Goal: Communication & Community: Answer question/provide support

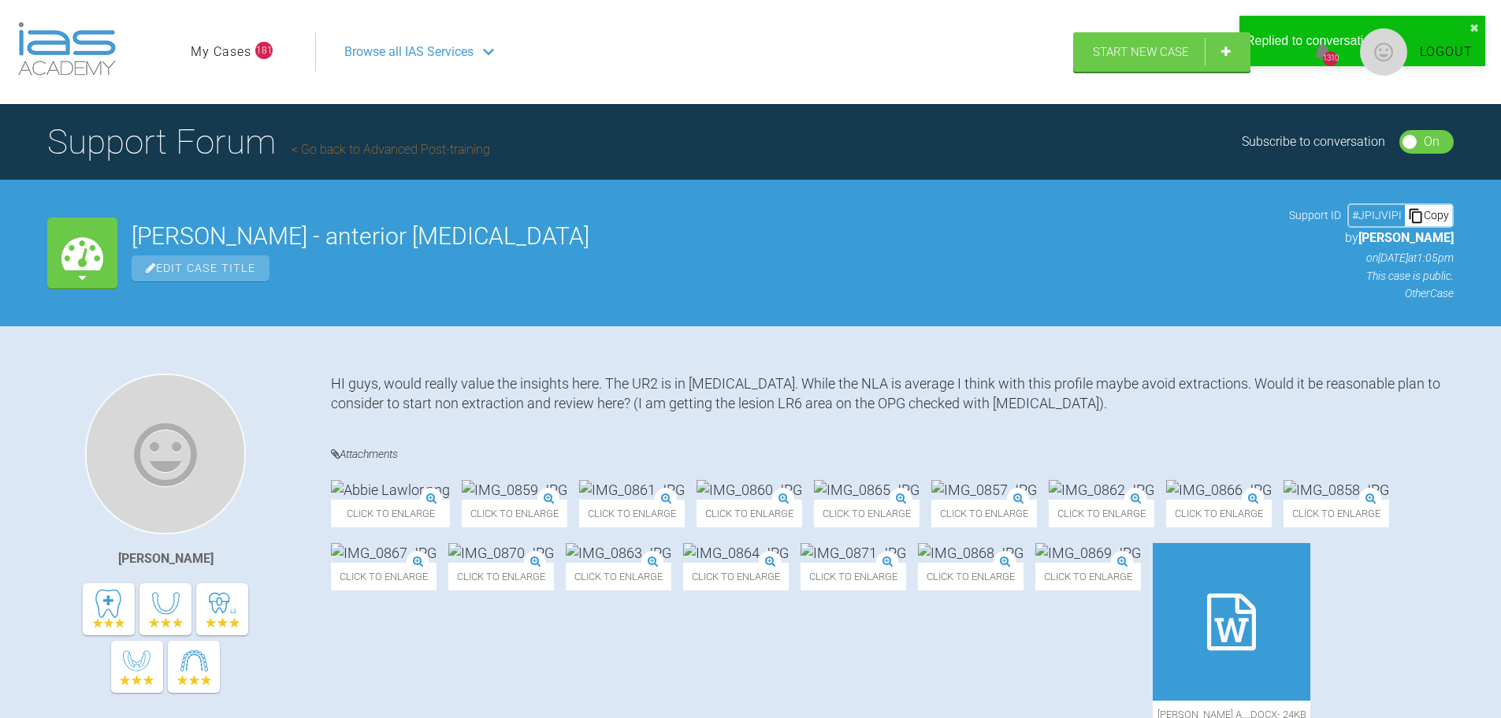
scroll to position [6387, 0]
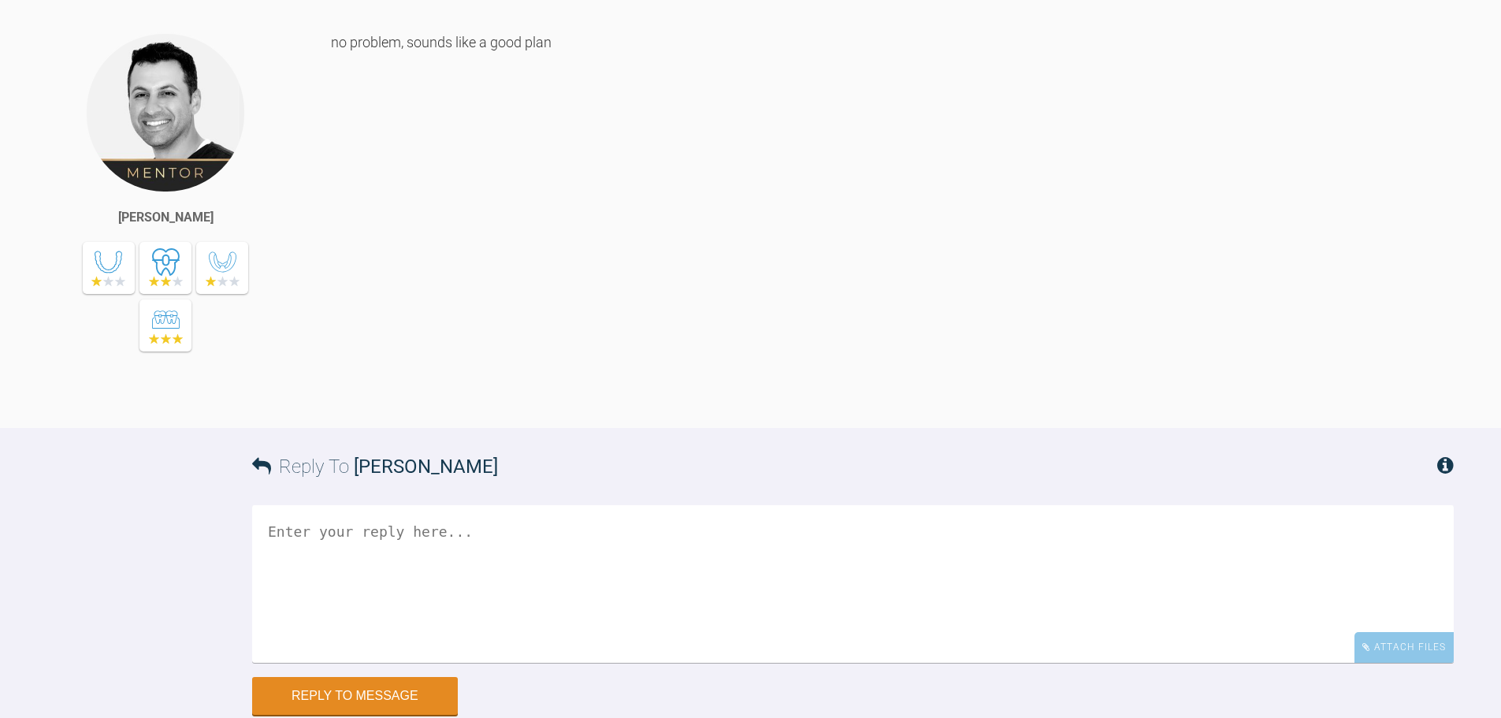
scroll to position [2015, 0]
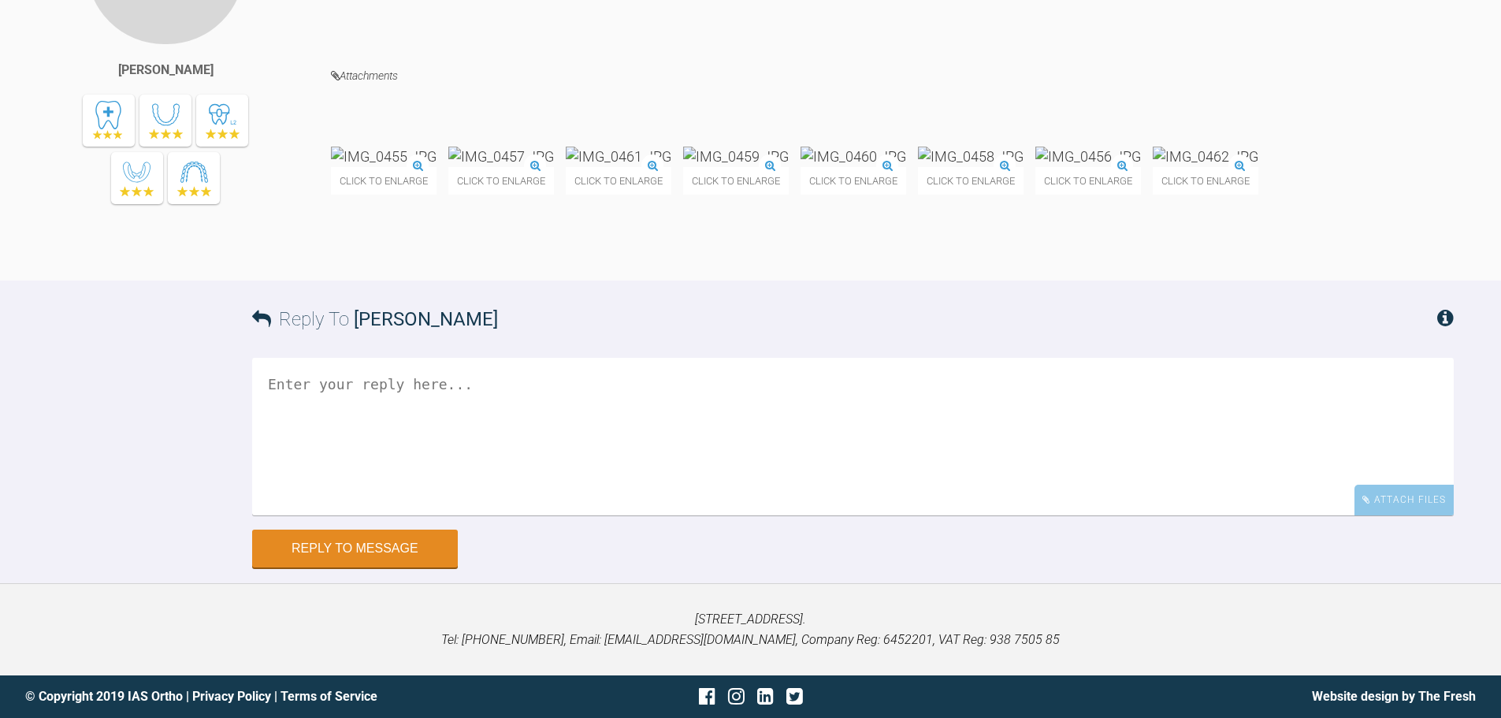
scroll to position [12826, 0]
click at [1398, 497] on div "Attach Files" at bounding box center [1403, 500] width 99 height 31
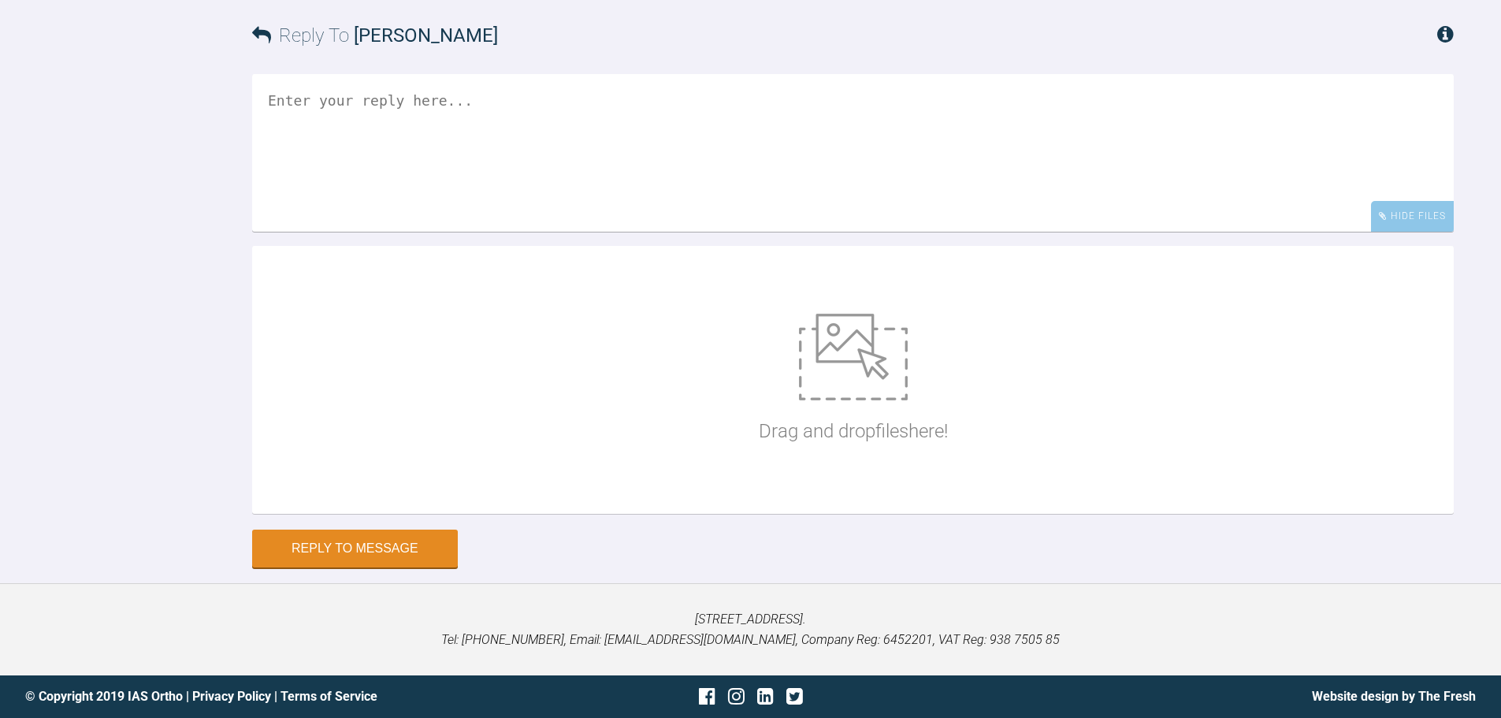
scroll to position [13110, 0]
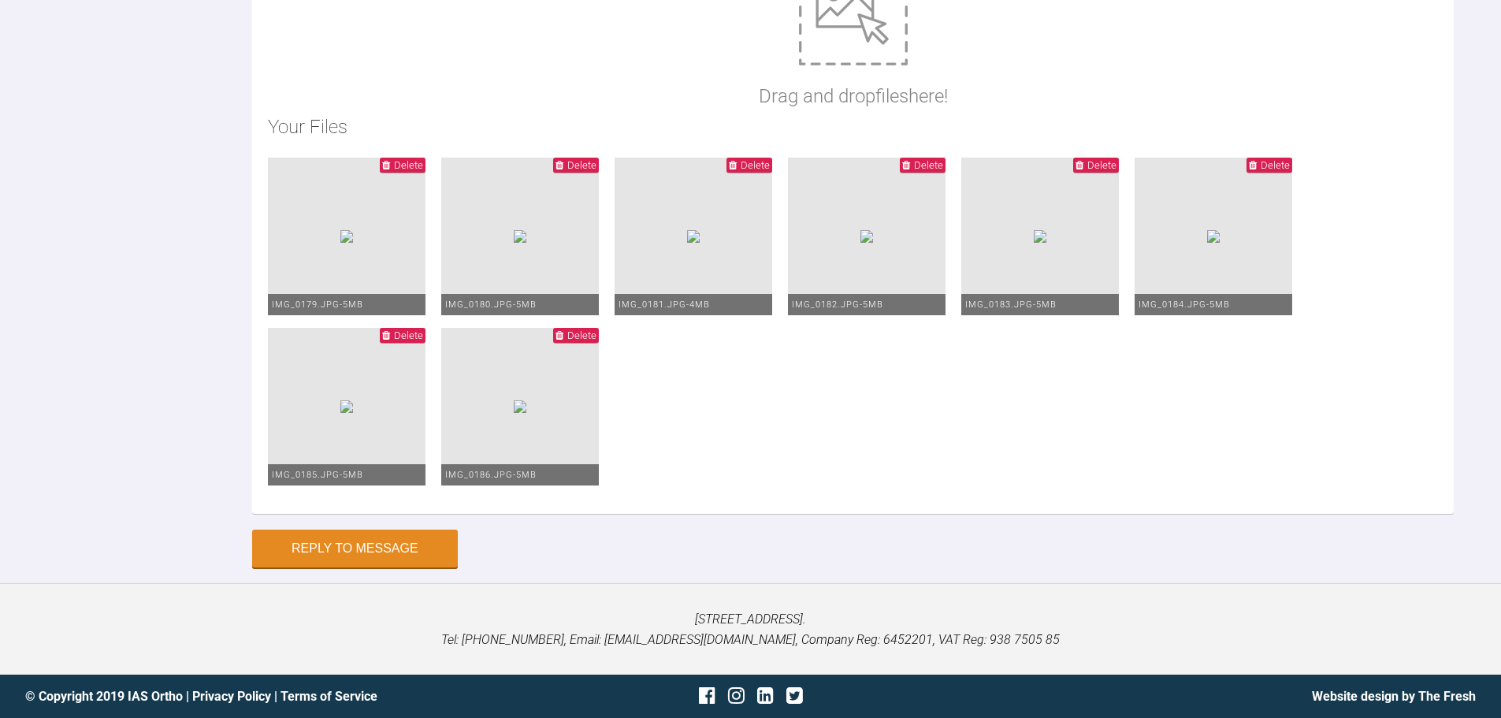
type textarea "Hi [PERSON_NAME], Space closing nicely. Continuing same mechanics on same AW's.…"
click at [387, 556] on button "Reply to Message" at bounding box center [355, 550] width 206 height 38
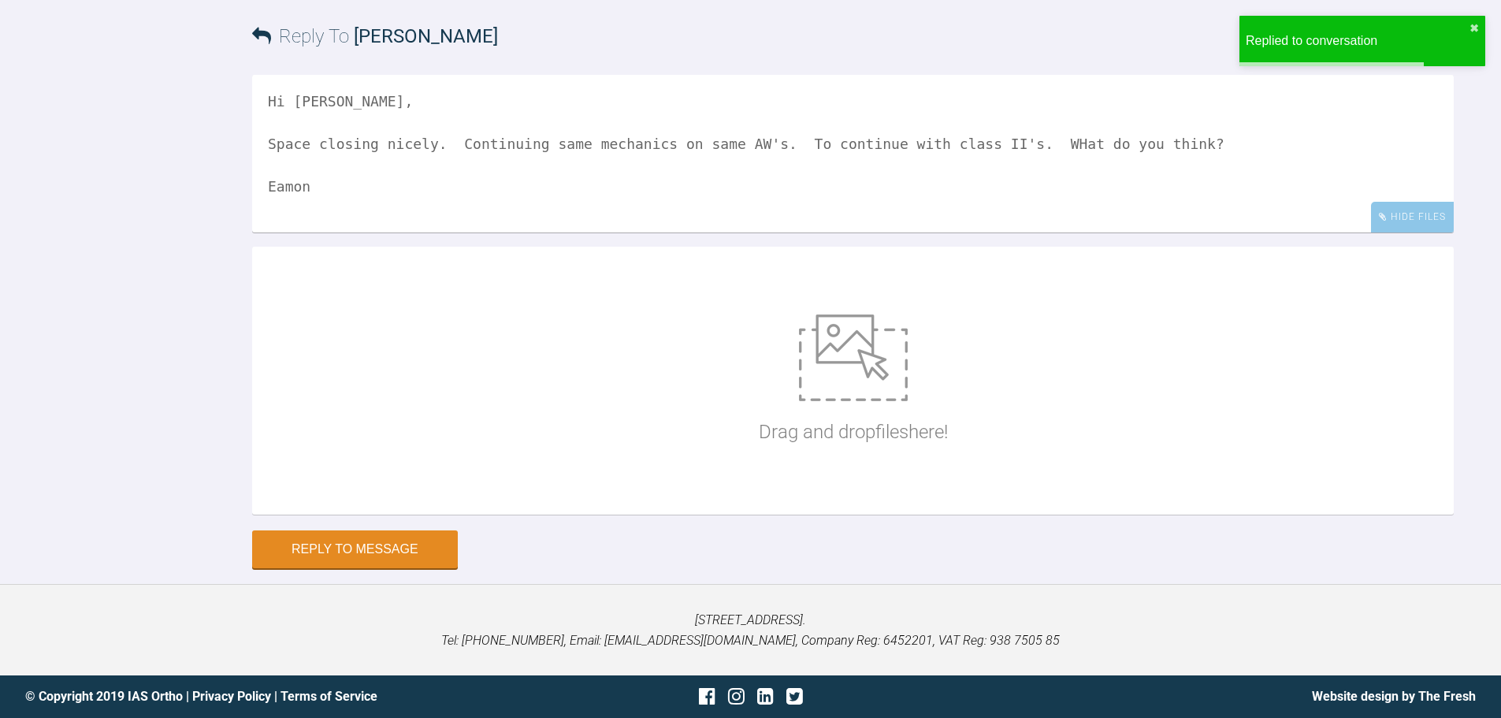
scroll to position [13352, 0]
